Goal: Information Seeking & Learning: Learn about a topic

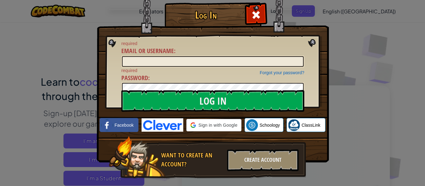
click at [361, 69] on div "Log In required Email or Username : Forgot your password? required Password : L…" at bounding box center [212, 93] width 425 height 186
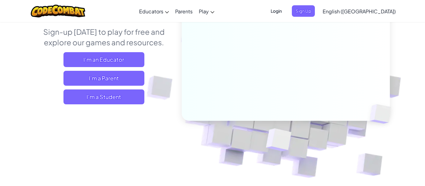
scroll to position [82, 0]
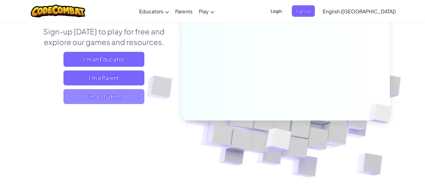
click at [136, 99] on span "I'm a Student" at bounding box center [103, 96] width 81 height 15
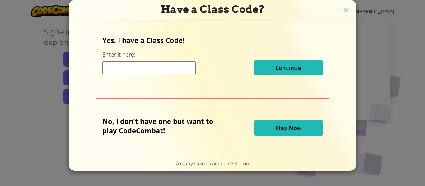
click at [295, 125] on span "Play Now" at bounding box center [288, 127] width 26 height 7
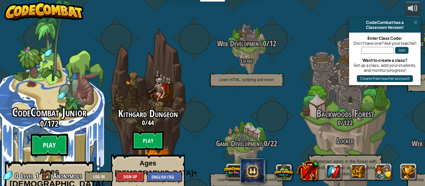
click at [51, 134] on btn "Play" at bounding box center [49, 145] width 37 height 22
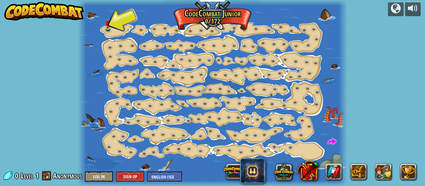
click at [104, 26] on div at bounding box center [212, 93] width 268 height 186
click at [106, 26] on img at bounding box center [108, 20] width 6 height 14
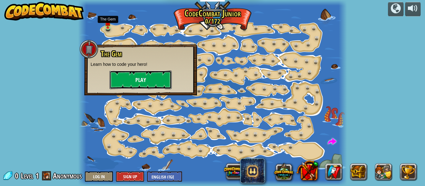
click at [117, 76] on button "Play" at bounding box center [140, 80] width 62 height 19
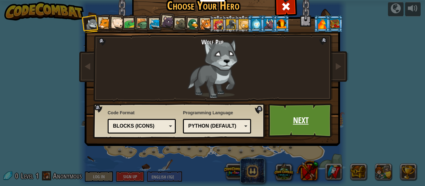
click at [293, 123] on link "Next" at bounding box center [300, 121] width 65 height 34
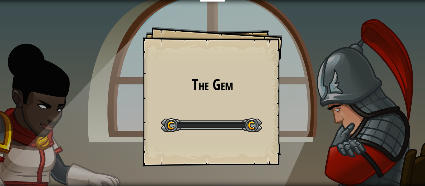
click at [290, 126] on div "The Gem Goals Start Level Error loading from server. Try refreshing the page. Y…" at bounding box center [212, 93] width 425 height 186
click at [208, 112] on div "The Gem Goals Start Level Error loading from server. Try refreshing the page. Y…" at bounding box center [212, 97] width 140 height 140
click at [152, 82] on h1 "The Gem" at bounding box center [213, 85] width 128 height 16
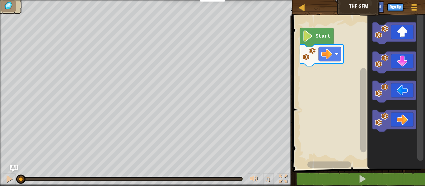
click at [305, 39] on image "Blockly Workspace" at bounding box center [307, 35] width 11 height 11
click at [327, 52] on image "Blockly Workspace" at bounding box center [326, 54] width 11 height 11
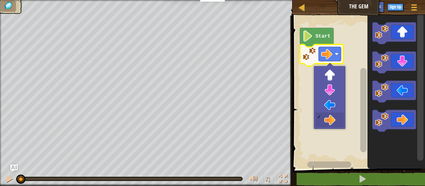
click at [332, 121] on rect "Blockly Workspace" at bounding box center [358, 90] width 134 height 156
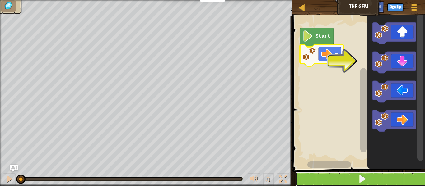
click at [376, 179] on button at bounding box center [362, 179] width 134 height 14
click at [388, 174] on button at bounding box center [362, 179] width 134 height 14
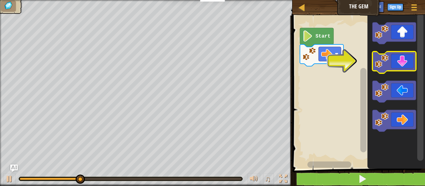
click at [398, 71] on icon "Blockly Workspace" at bounding box center [394, 63] width 44 height 22
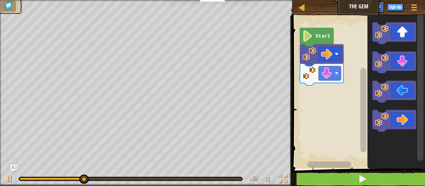
click at [409, 125] on icon "Blockly Workspace" at bounding box center [394, 121] width 44 height 22
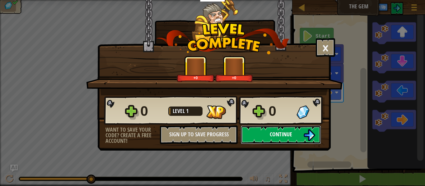
click at [309, 141] on button "Continue" at bounding box center [281, 135] width 80 height 19
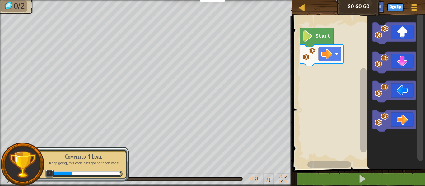
click at [398, 29] on icon "Blockly Workspace" at bounding box center [394, 33] width 44 height 22
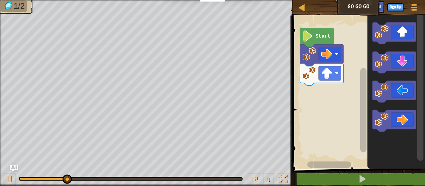
click at [399, 120] on icon "Blockly Workspace" at bounding box center [394, 121] width 44 height 22
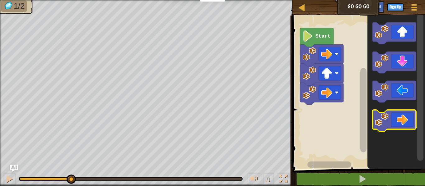
click at [400, 120] on icon "Blockly Workspace" at bounding box center [394, 121] width 44 height 22
